Goal: Task Accomplishment & Management: Manage account settings

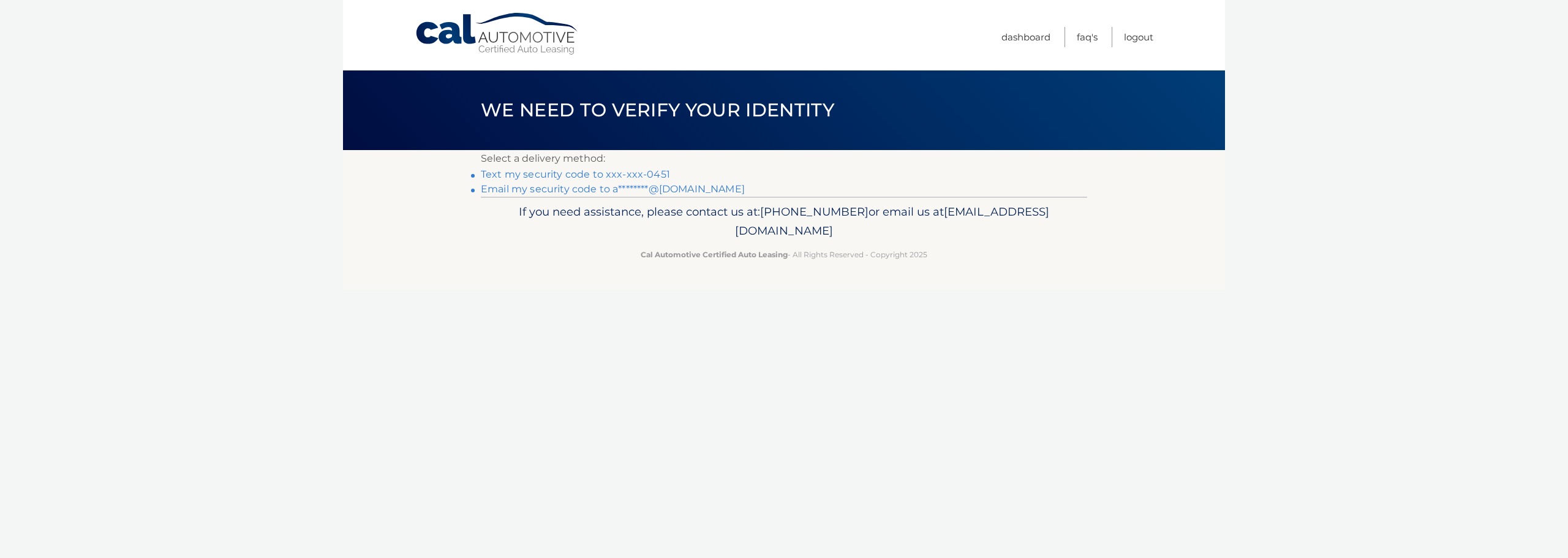
click at [577, 173] on link "Text my security code to xxx-xxx-0451" at bounding box center [576, 175] width 189 height 12
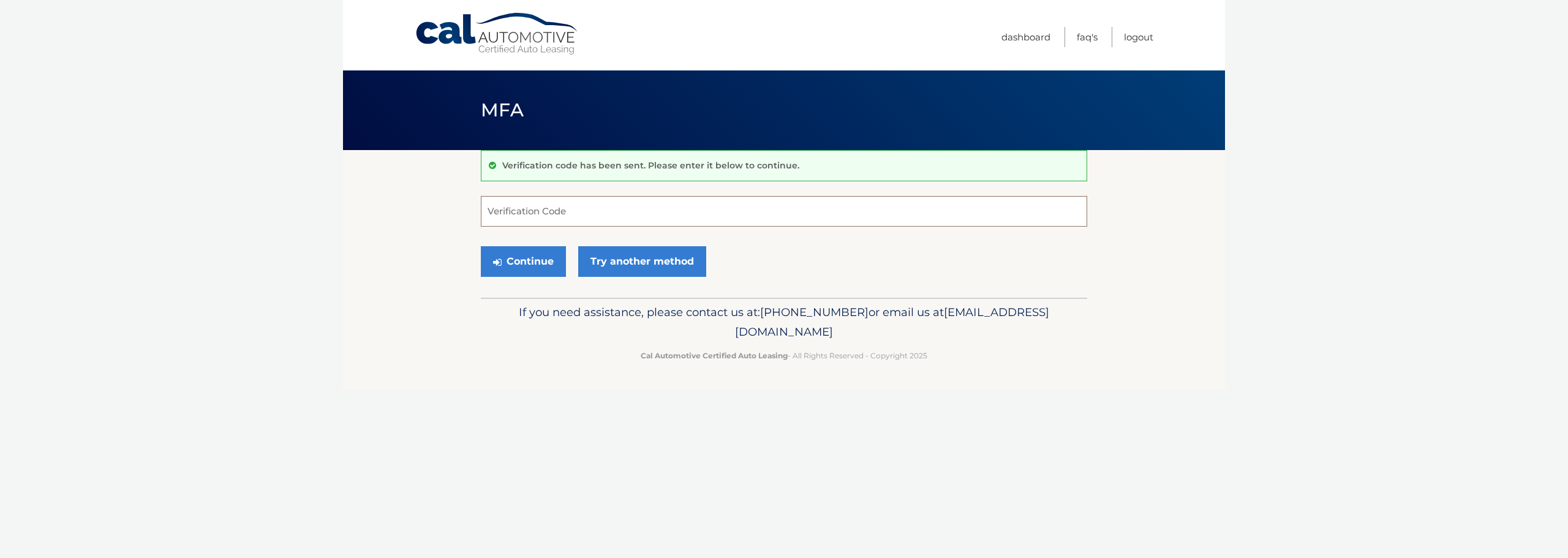
click at [558, 214] on input "Verification Code" at bounding box center [784, 212] width 607 height 31
type input "463629"
click at [481, 246] on button "Continue" at bounding box center [523, 262] width 85 height 31
click at [511, 266] on button "Continue" at bounding box center [523, 262] width 85 height 31
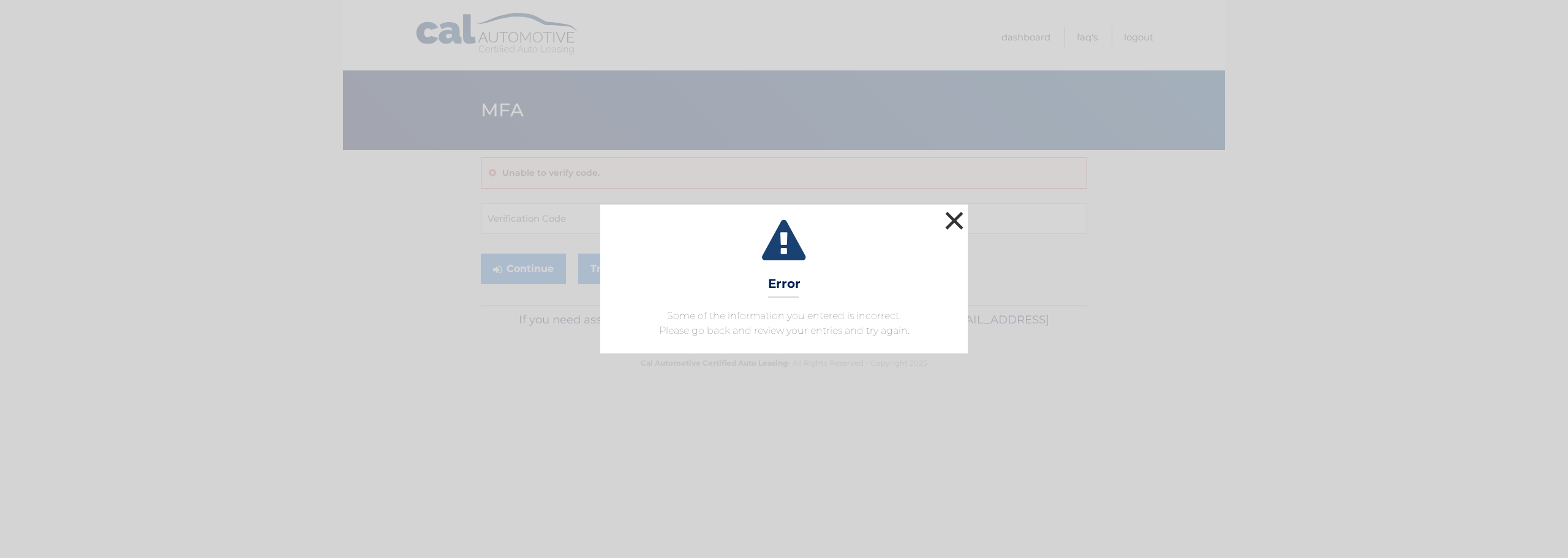
drag, startPoint x: 939, startPoint y: 225, endPoint x: 950, endPoint y: 221, distance: 11.7
click at [942, 224] on div "× Error Some of the information you entered is incorrect. Please go back and re…" at bounding box center [783, 279] width 367 height 148
click at [954, 220] on button "×" at bounding box center [954, 220] width 24 height 24
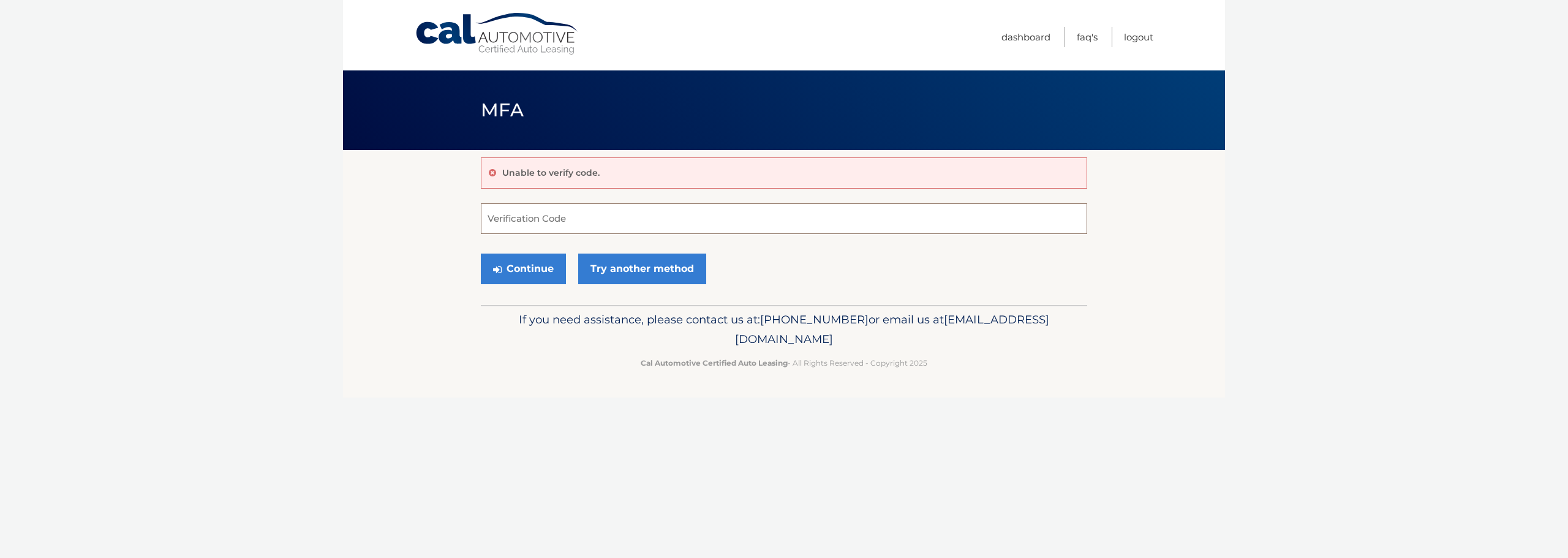
click at [517, 223] on input "Verification Code" at bounding box center [784, 219] width 607 height 31
type input "463629"
click at [521, 266] on button "Continue" at bounding box center [523, 270] width 85 height 31
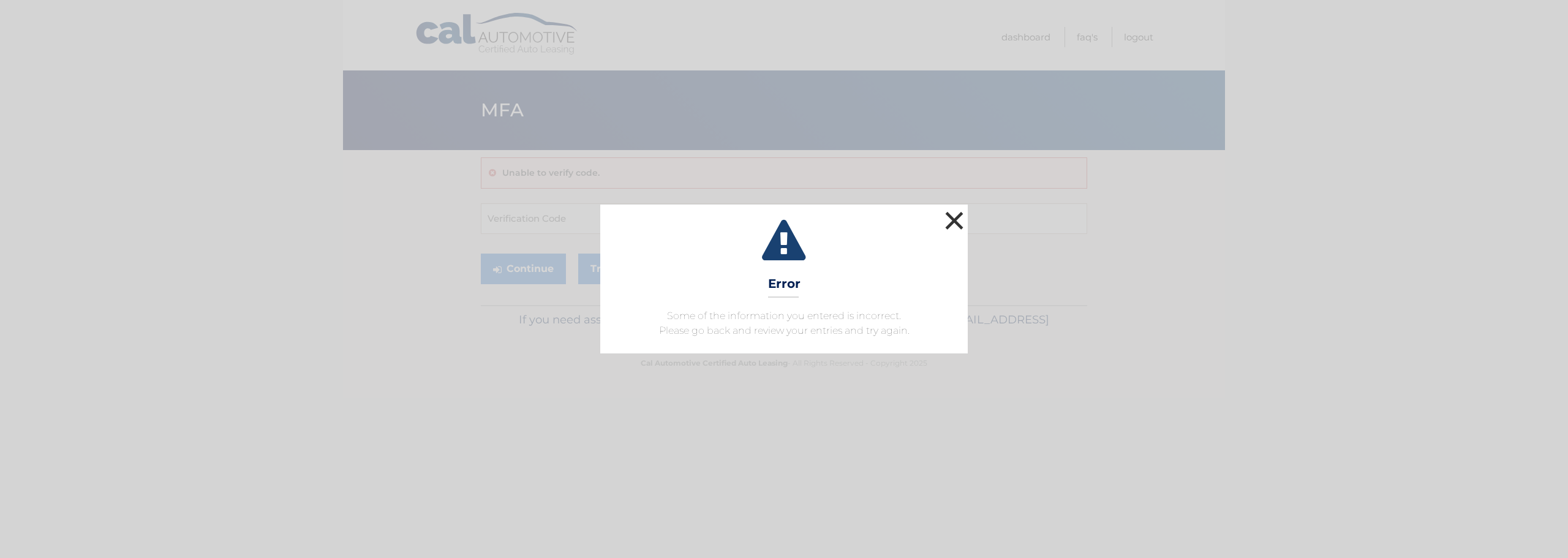
click at [954, 222] on button "×" at bounding box center [954, 220] width 24 height 24
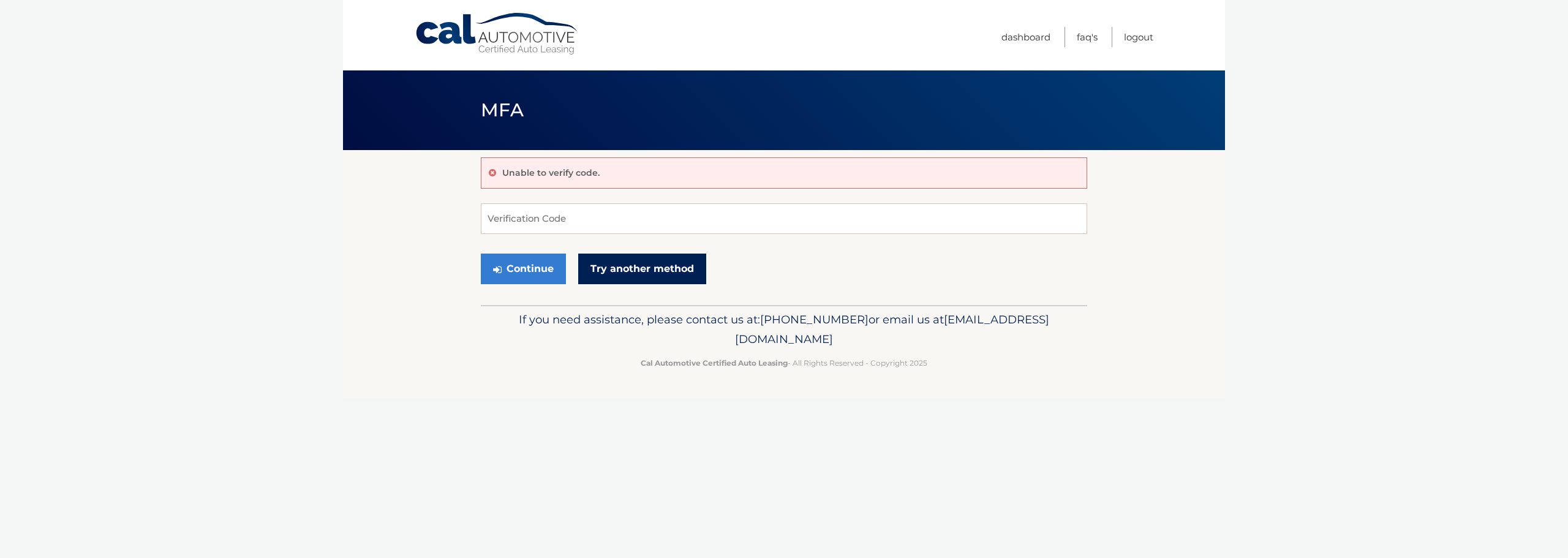
click at [681, 263] on link "Try another method" at bounding box center [642, 270] width 128 height 31
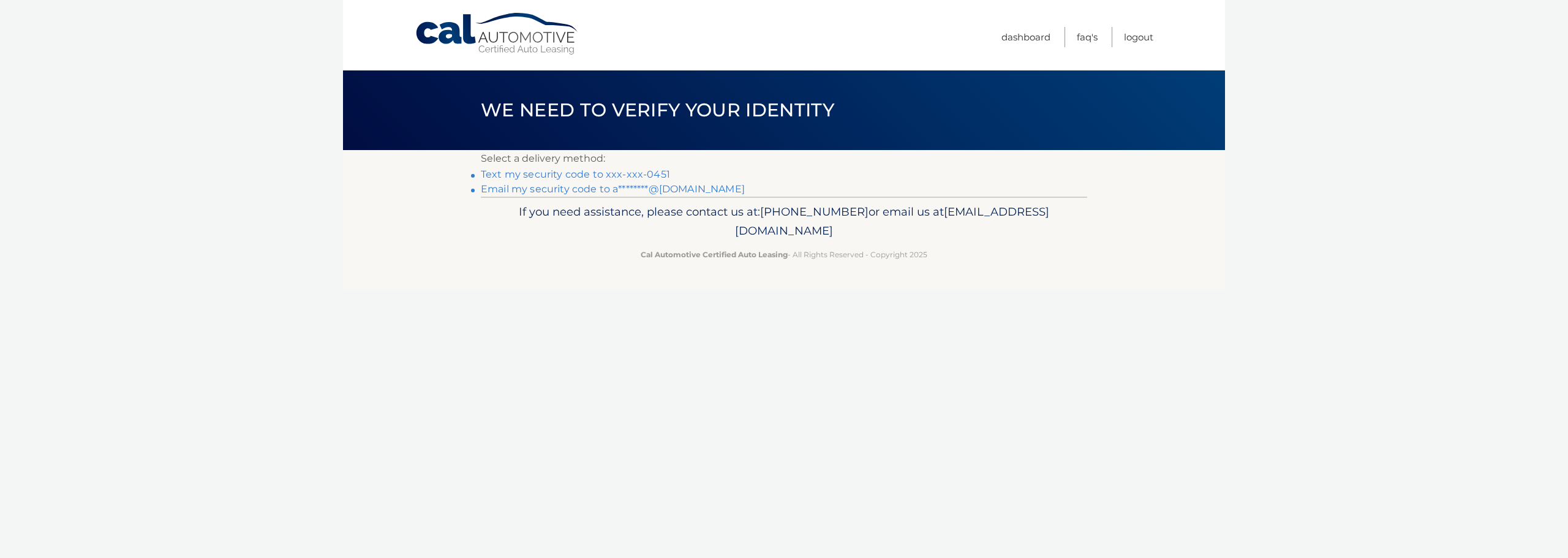
click at [613, 177] on link "Text my security code to xxx-xxx-0451" at bounding box center [576, 175] width 189 height 12
click at [571, 194] on link "Email my security code to a********@[DOMAIN_NAME]" at bounding box center [613, 189] width 264 height 12
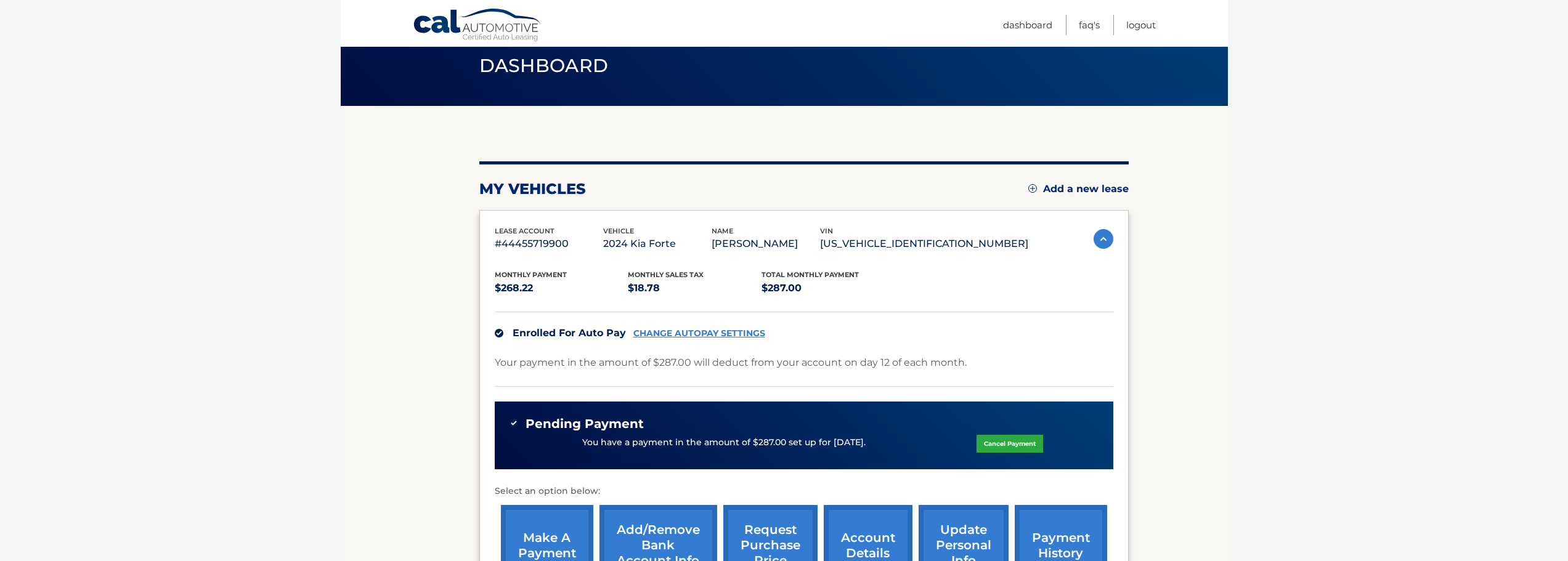
scroll to position [20, 0]
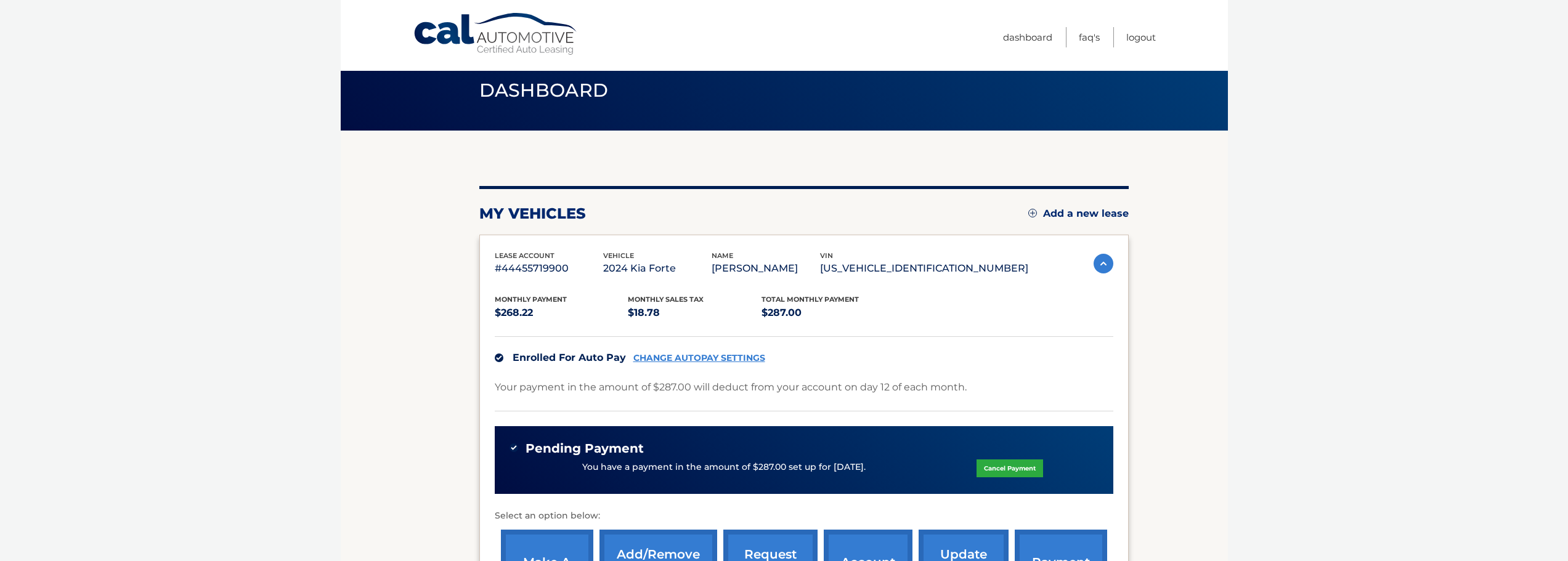
click at [353, 306] on section "my vehicles Add a new lease lease account #44455719900 vehicle 2024 Kia Forte n…" at bounding box center [784, 400] width 887 height 538
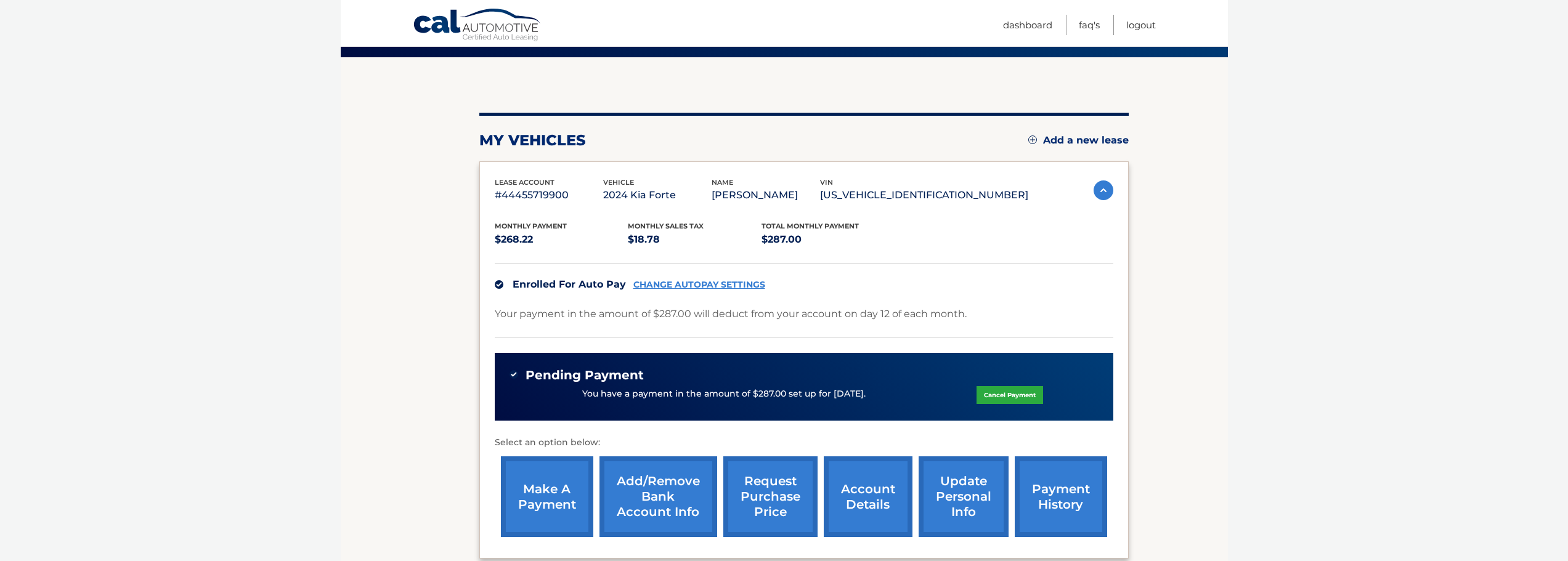
scroll to position [103, 0]
